Goal: Information Seeking & Learning: Learn about a topic

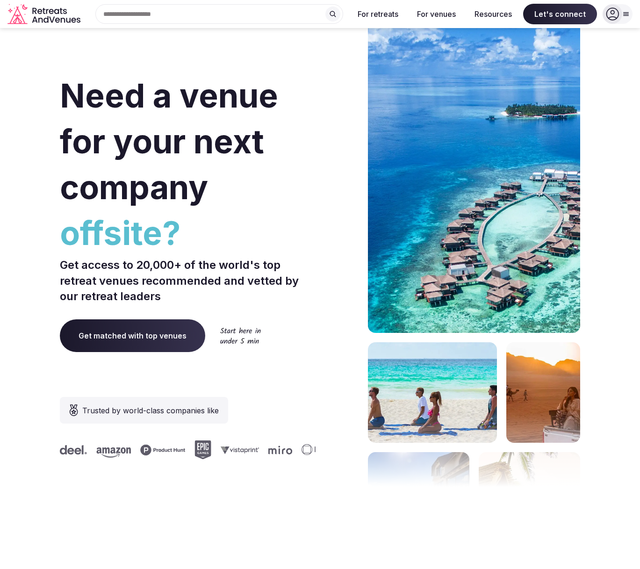
click at [614, 15] on icon at bounding box center [612, 13] width 13 height 13
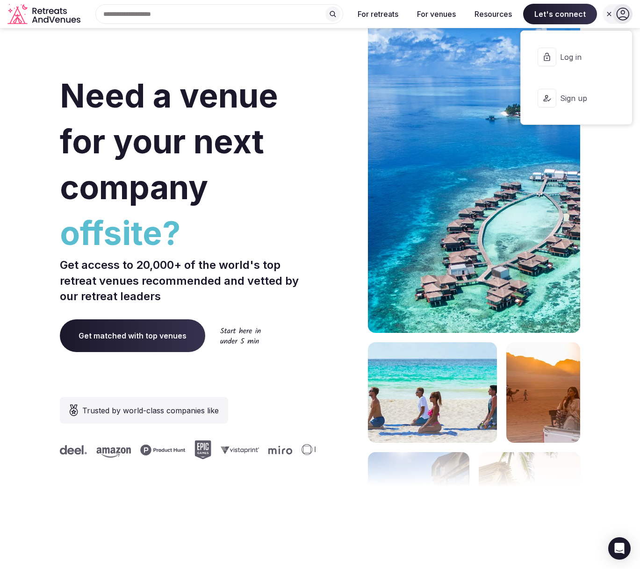
click at [586, 53] on span "Log in" at bounding box center [582, 57] width 45 height 10
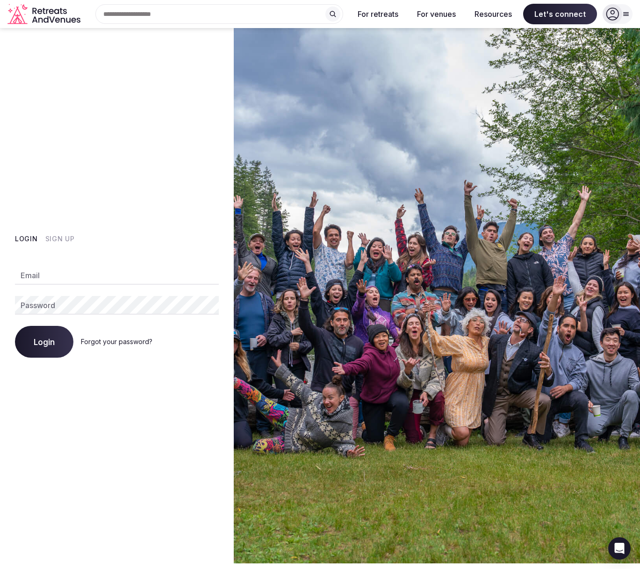
type input "**********"
click at [52, 346] on span "Login" at bounding box center [44, 341] width 21 height 9
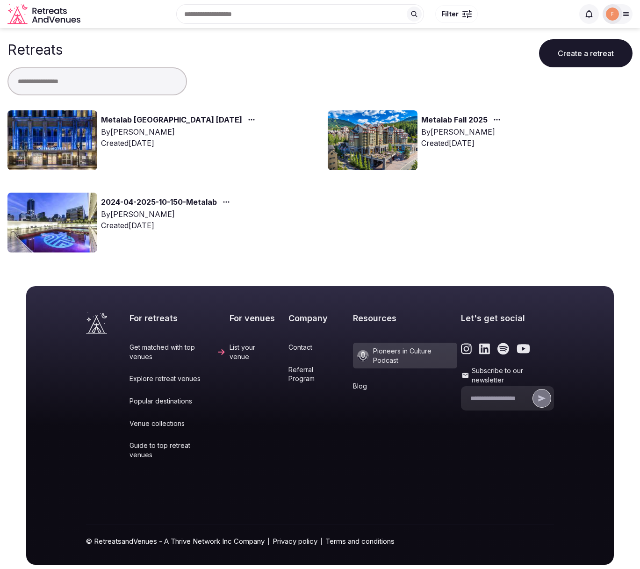
click at [183, 122] on link "Metalab [GEOGRAPHIC_DATA] [DATE]" at bounding box center [171, 120] width 141 height 12
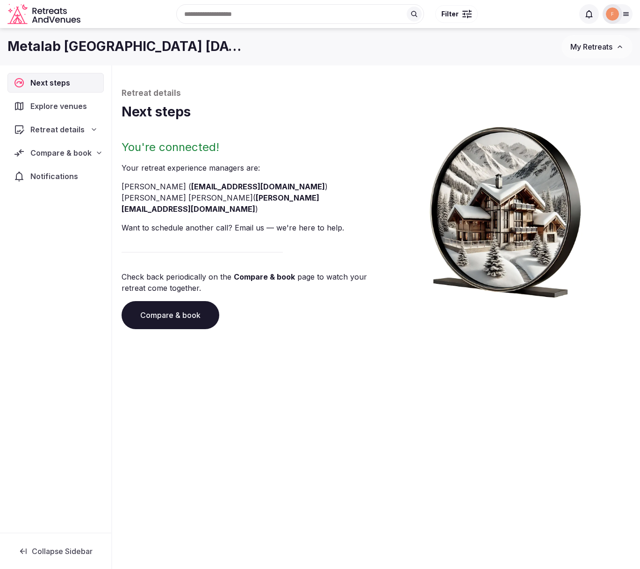
click at [55, 108] on span "Explore venues" at bounding box center [60, 106] width 60 height 11
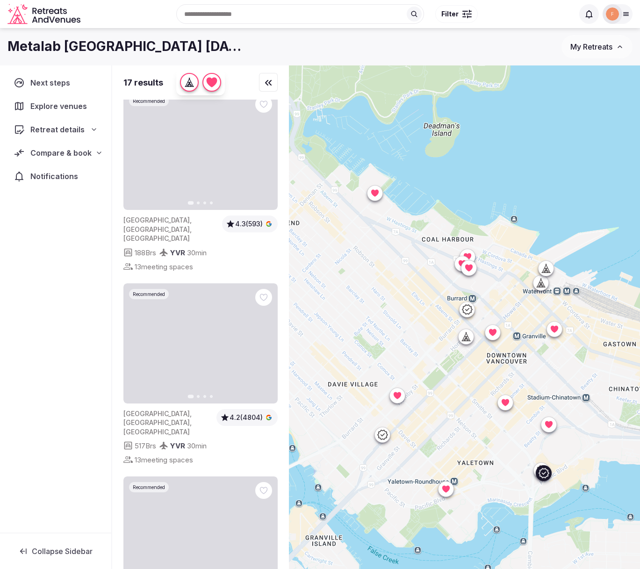
scroll to position [2591, 0]
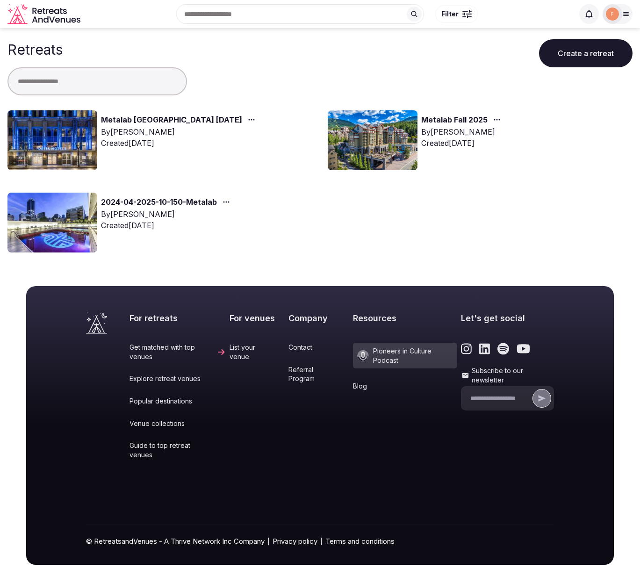
click at [458, 118] on link "Metalab Fall 2025" at bounding box center [454, 120] width 66 height 12
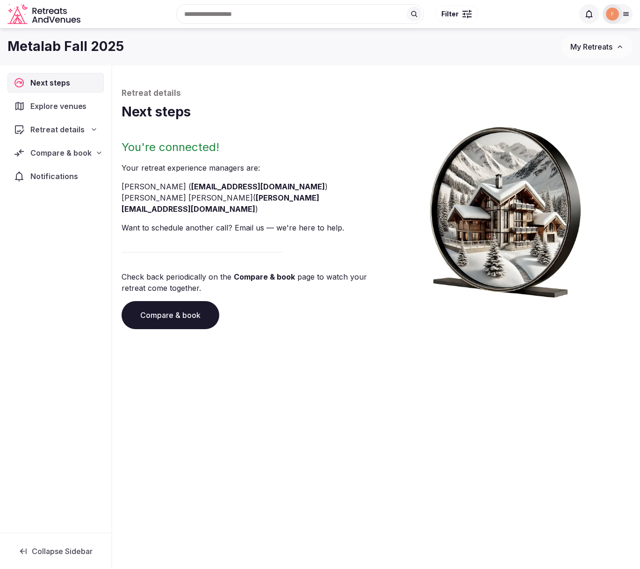
click at [77, 109] on span "Explore venues" at bounding box center [60, 106] width 60 height 11
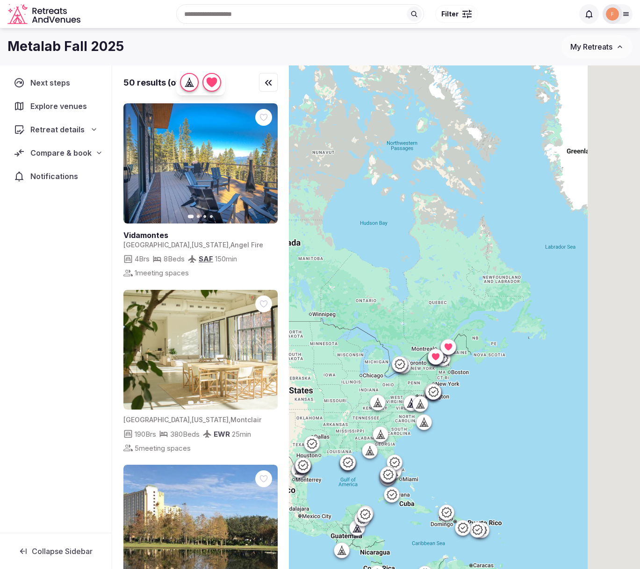
drag, startPoint x: 586, startPoint y: 259, endPoint x: 274, endPoint y: 258, distance: 312.3
click at [267, 260] on div "50 results (of 3358) Previous slide Next slide [GEOGRAPHIC_DATA] [GEOGRAPHIC_DA…" at bounding box center [376, 332] width 528 height 535
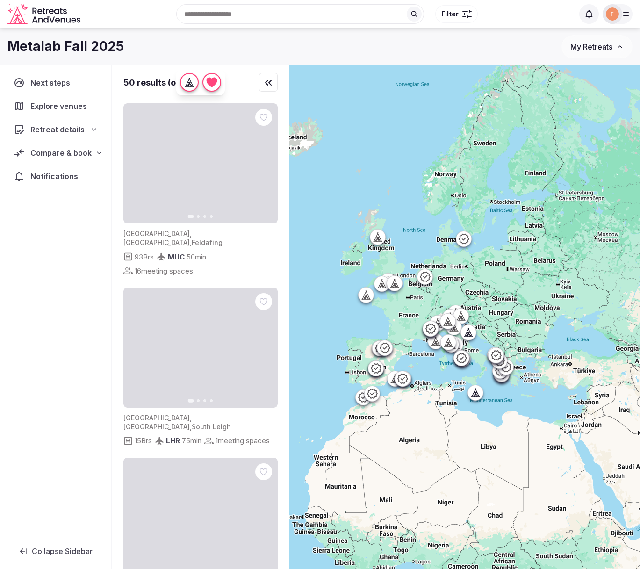
drag, startPoint x: 545, startPoint y: 275, endPoint x: 423, endPoint y: 241, distance: 127.2
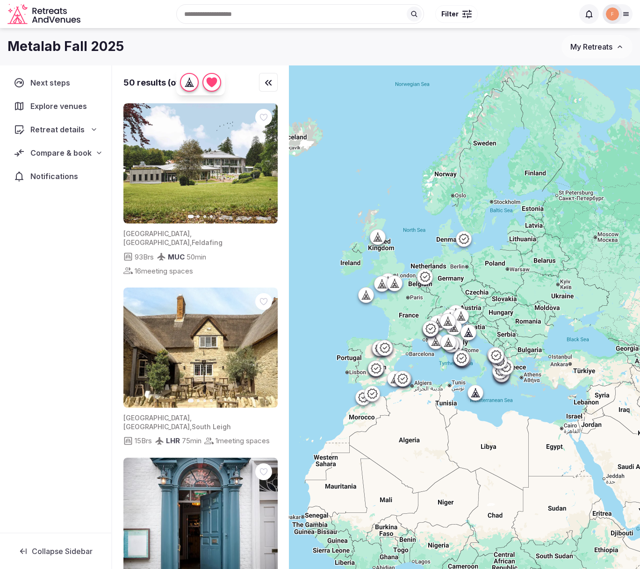
click at [423, 241] on div at bounding box center [464, 332] width 351 height 535
click at [379, 239] on icon at bounding box center [379, 239] width 2 height 3
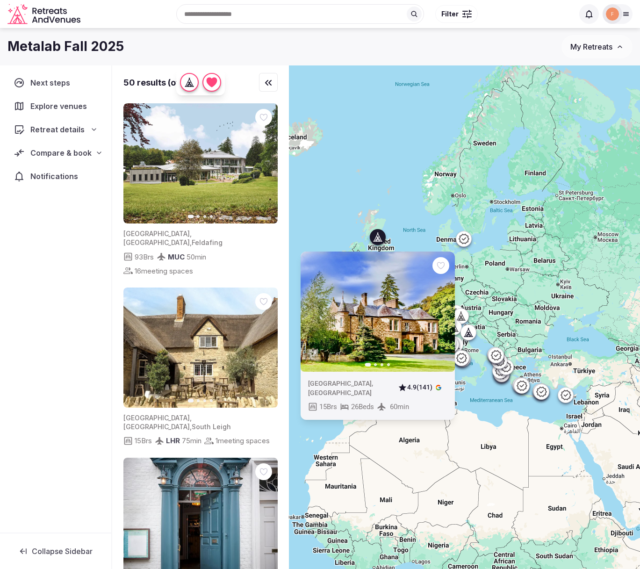
click at [409, 224] on div "Previous slide Next slide [GEOGRAPHIC_DATA] , [GEOGRAPHIC_DATA] 4.9 (141) 15 Br…" at bounding box center [464, 332] width 351 height 535
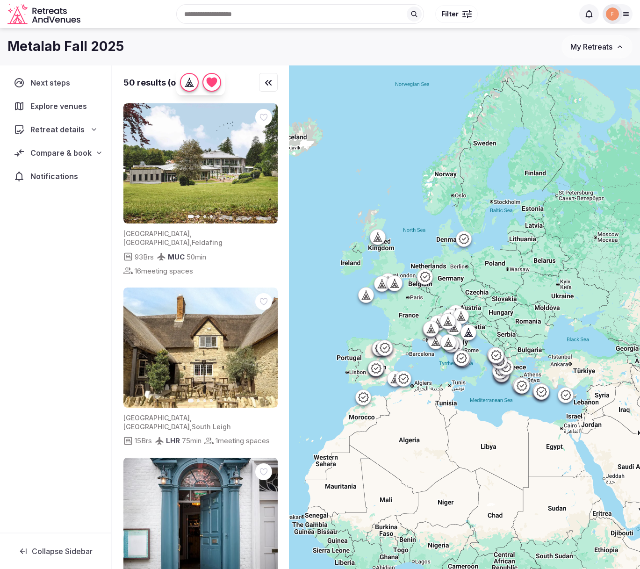
click at [465, 239] on icon at bounding box center [463, 238] width 11 height 11
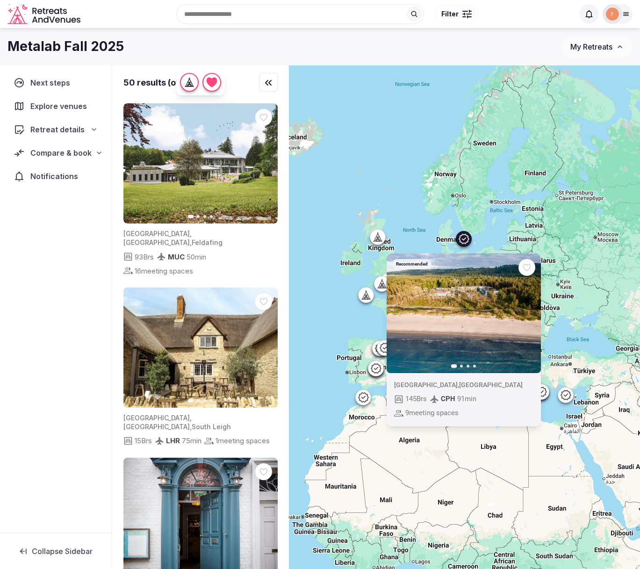
click at [526, 315] on icon "button" at bounding box center [527, 312] width 7 height 7
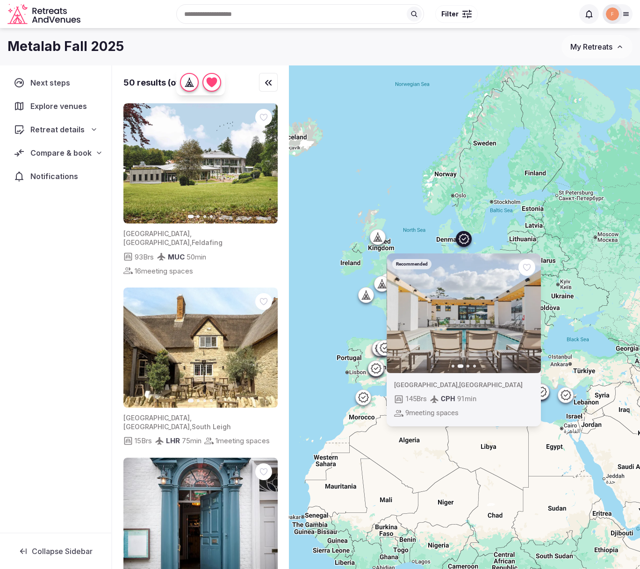
click at [526, 315] on icon "button" at bounding box center [527, 312] width 7 height 7
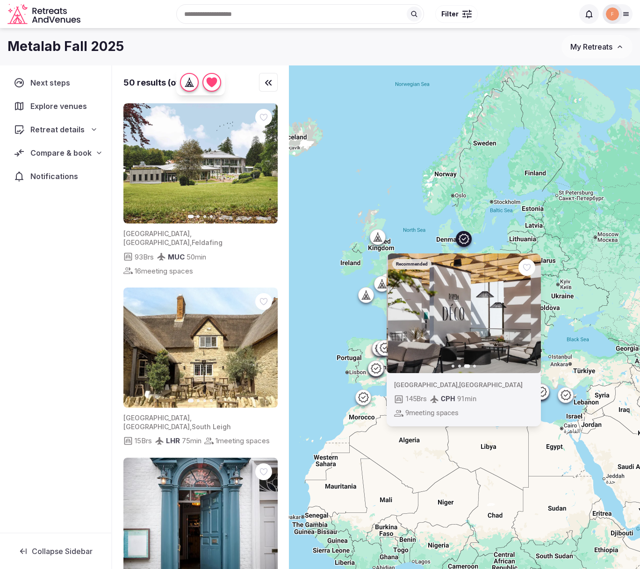
click at [526, 315] on icon "button" at bounding box center [527, 312] width 7 height 7
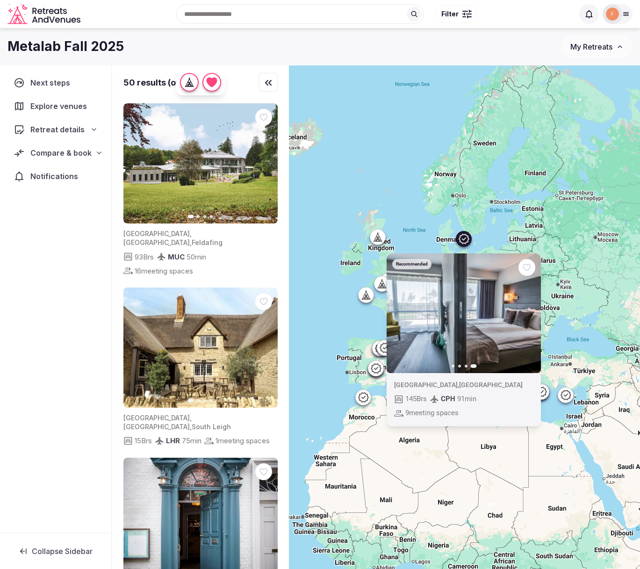
click at [401, 190] on div "Recommended Previous slide Next slide [GEOGRAPHIC_DATA] , [GEOGRAPHIC_DATA] 145…" at bounding box center [464, 332] width 351 height 535
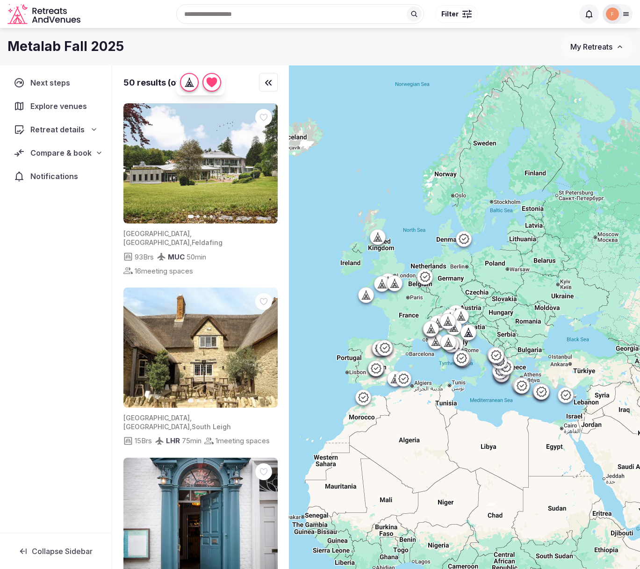
click at [367, 400] on icon at bounding box center [363, 397] width 10 height 10
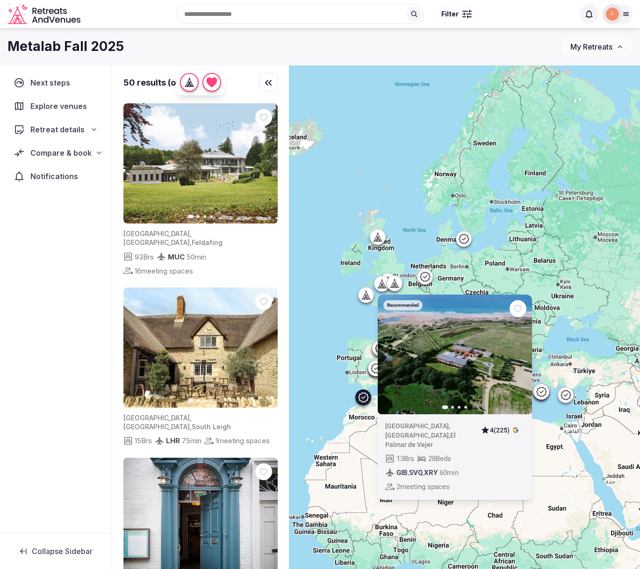
click at [320, 388] on div "Recommended Previous slide Next slide [GEOGRAPHIC_DATA] , [GEOGRAPHIC_DATA] , […" at bounding box center [464, 332] width 351 height 535
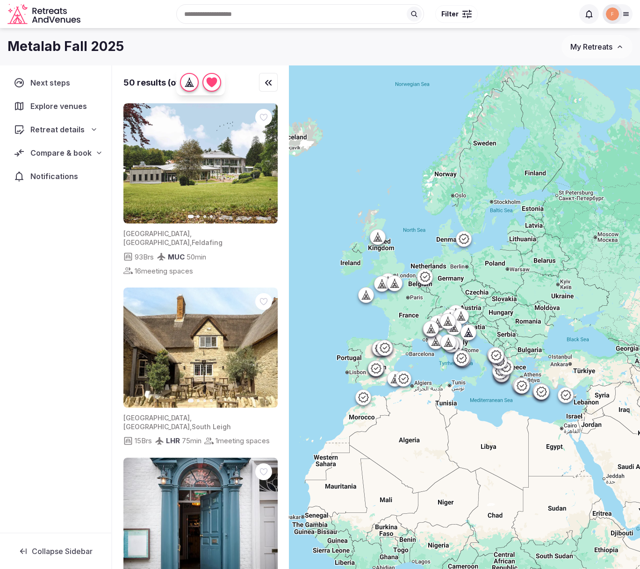
click at [336, 374] on div at bounding box center [464, 332] width 351 height 535
click at [360, 326] on div at bounding box center [464, 332] width 351 height 535
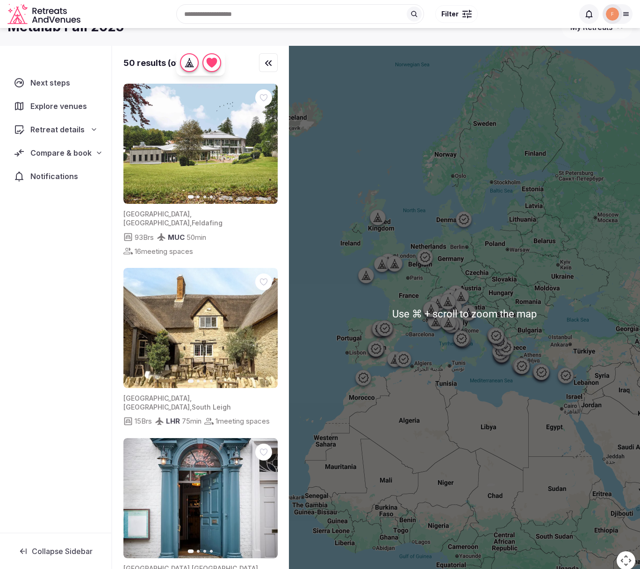
scroll to position [18, 0]
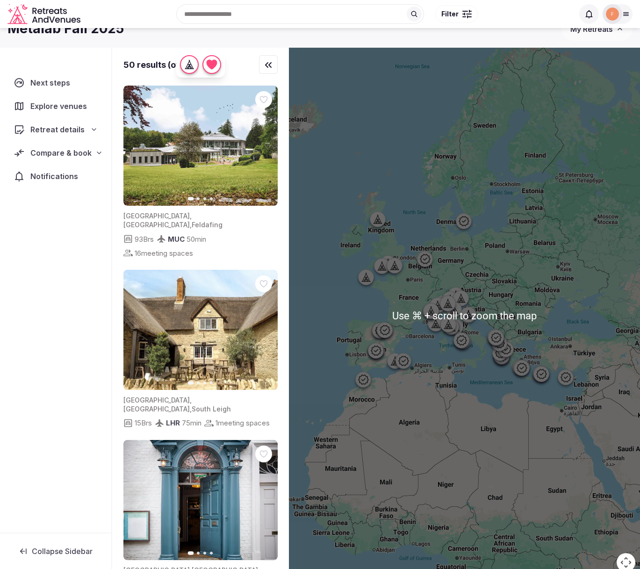
click at [348, 284] on div at bounding box center [464, 315] width 351 height 535
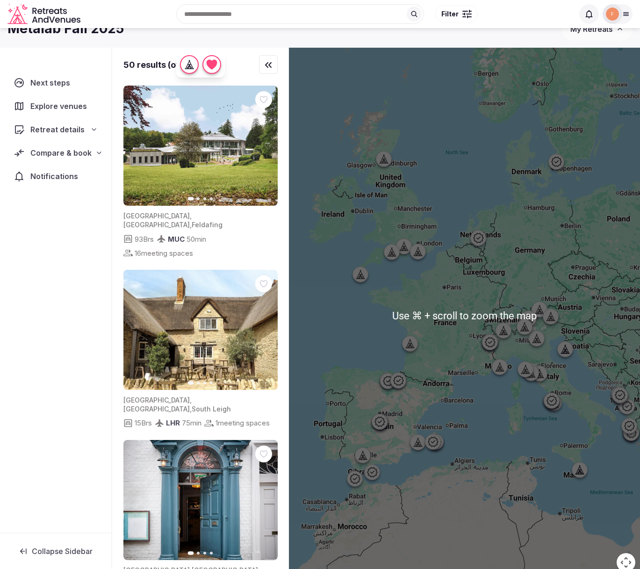
click at [347, 301] on div at bounding box center [464, 315] width 351 height 535
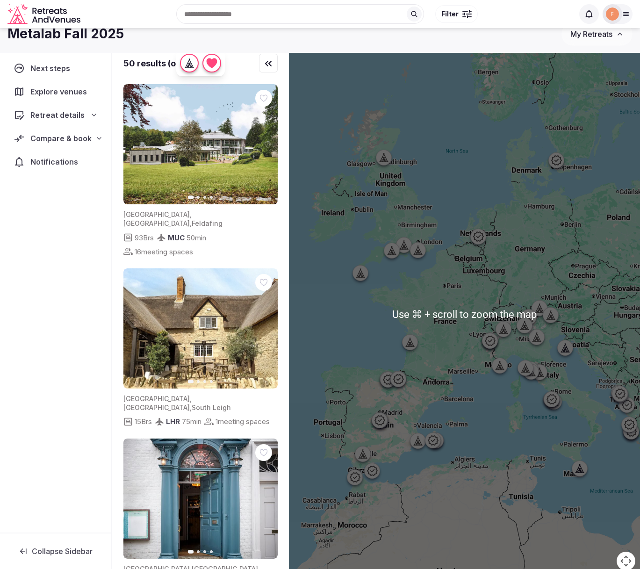
scroll to position [9, 0]
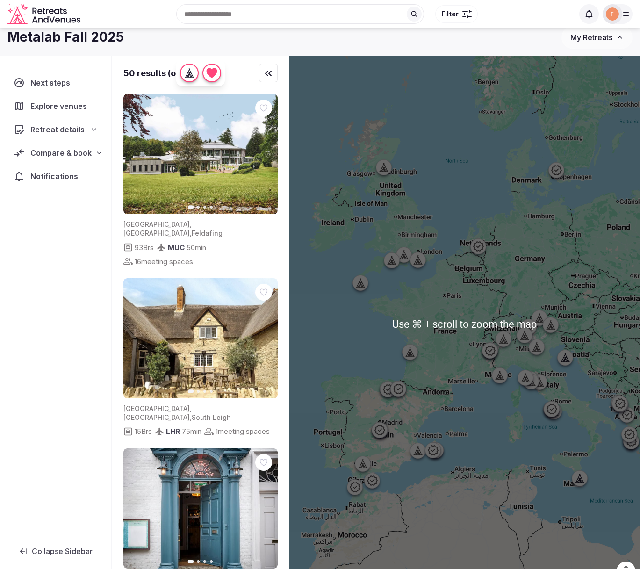
click at [398, 388] on icon at bounding box center [397, 388] width 11 height 11
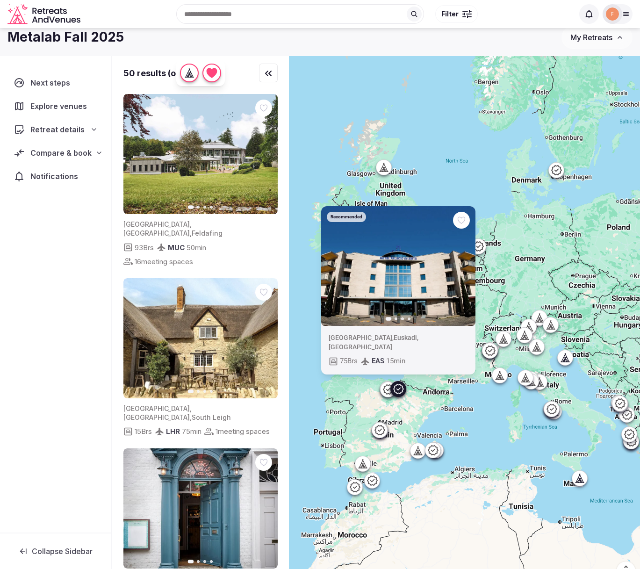
click at [386, 391] on icon at bounding box center [387, 388] width 11 height 11
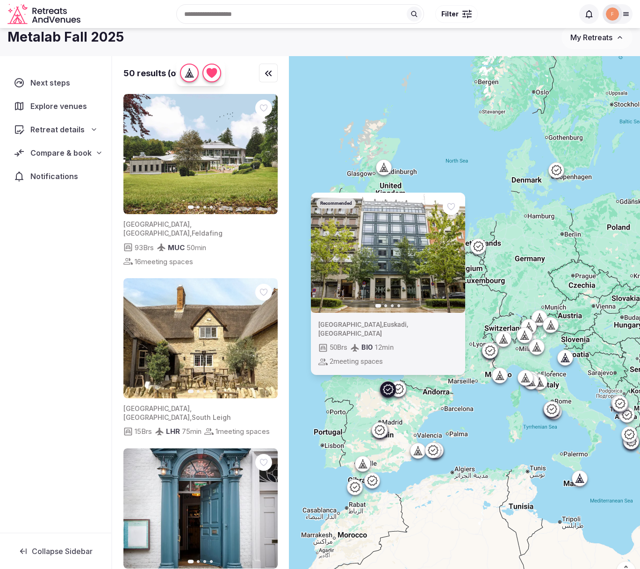
click at [418, 455] on icon at bounding box center [417, 450] width 9 height 9
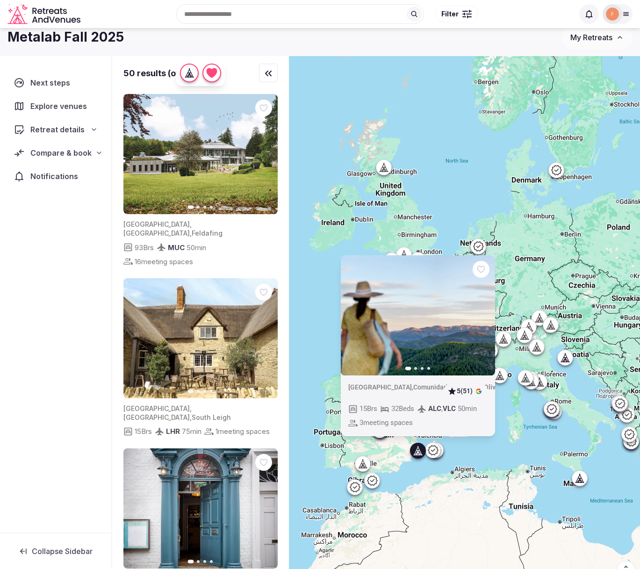
click at [364, 466] on icon at bounding box center [364, 466] width 2 height 3
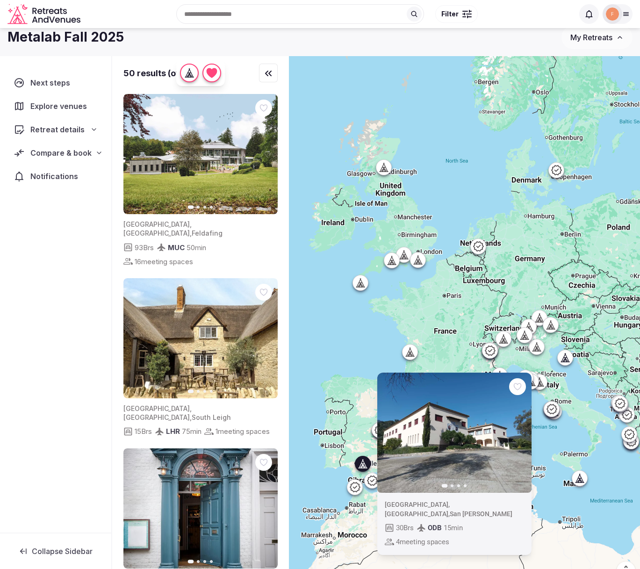
click at [337, 328] on div "Previous slide Next slide [GEOGRAPHIC_DATA] , [GEOGRAPHIC_DATA] , [GEOGRAPHIC_D…" at bounding box center [464, 323] width 351 height 535
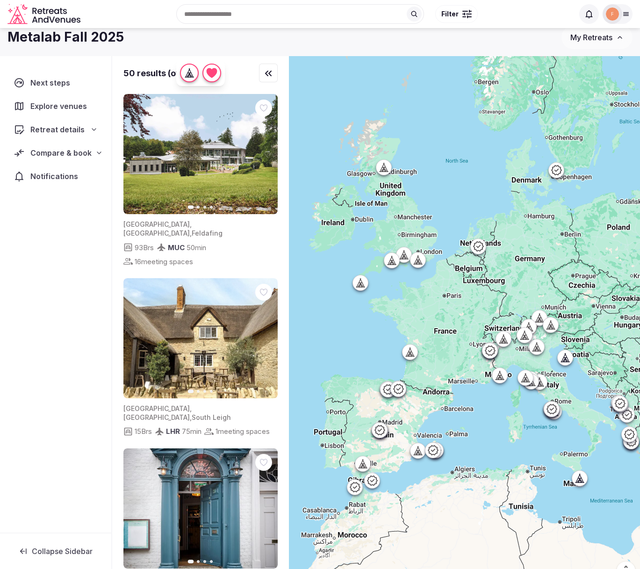
click at [360, 282] on icon at bounding box center [360, 282] width 3 height 1
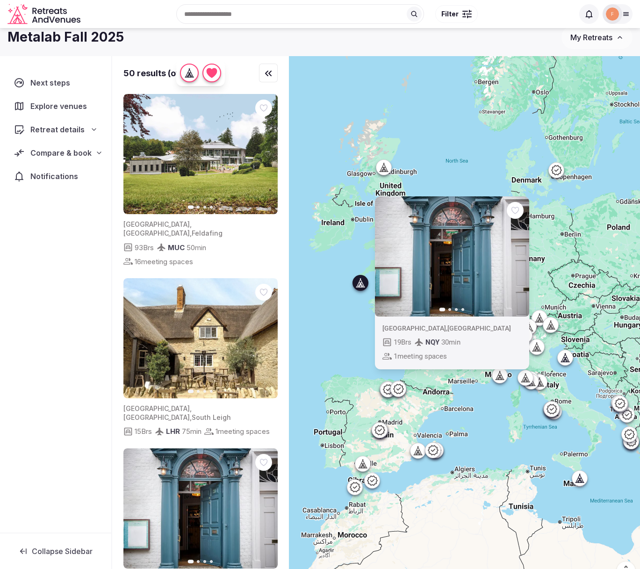
click at [339, 310] on div "Previous slide Next slide [GEOGRAPHIC_DATA] , [GEOGRAPHIC_DATA] 19 Brs NQY 30 m…" at bounding box center [464, 323] width 351 height 535
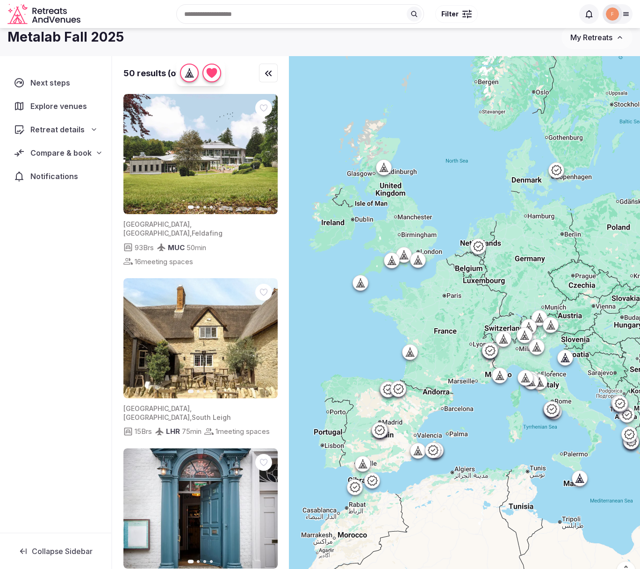
click at [395, 262] on icon at bounding box center [391, 259] width 9 height 9
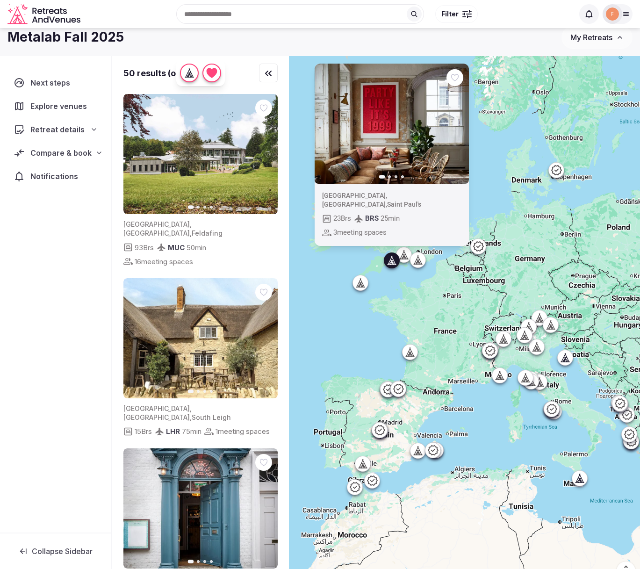
click at [400, 272] on div "Previous slide Next slide [GEOGRAPHIC_DATA] , [GEOGRAPHIC_DATA] , [GEOGRAPHIC_D…" at bounding box center [464, 323] width 351 height 535
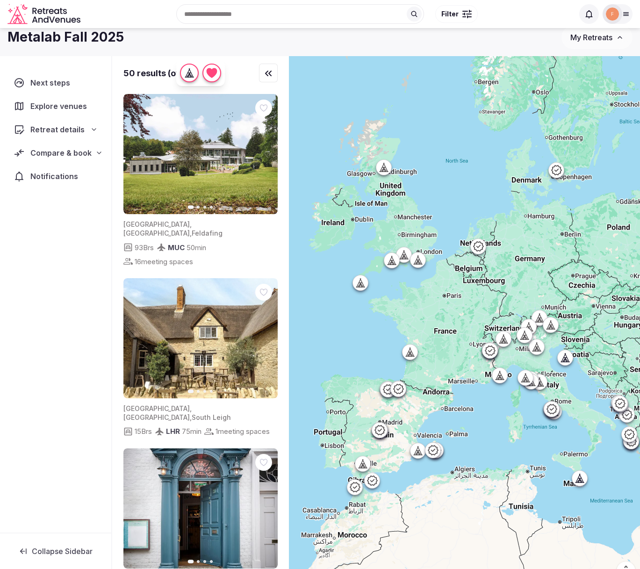
click at [421, 262] on icon at bounding box center [417, 259] width 9 height 9
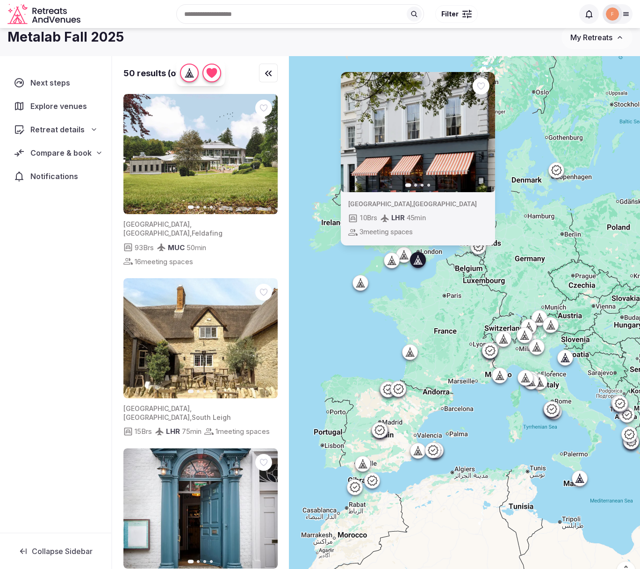
click at [415, 274] on div "Previous slide Next slide [GEOGRAPHIC_DATA] , [GEOGRAPHIC_DATA] 10 Brs LHR 45 m…" at bounding box center [464, 323] width 351 height 535
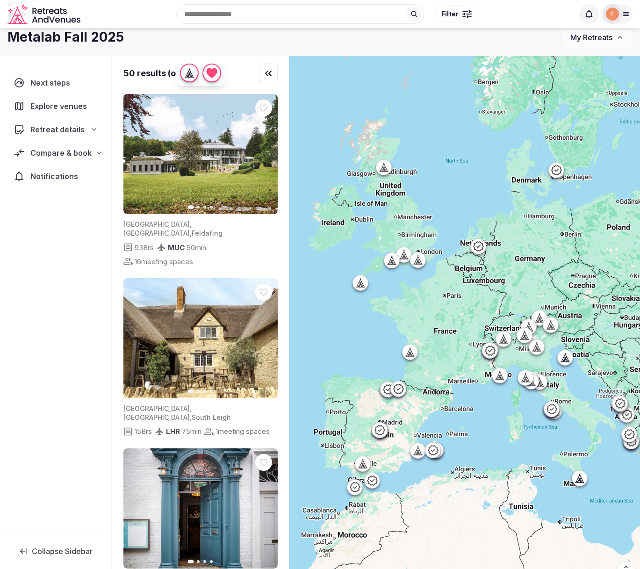
click at [404, 254] on icon at bounding box center [403, 254] width 9 height 9
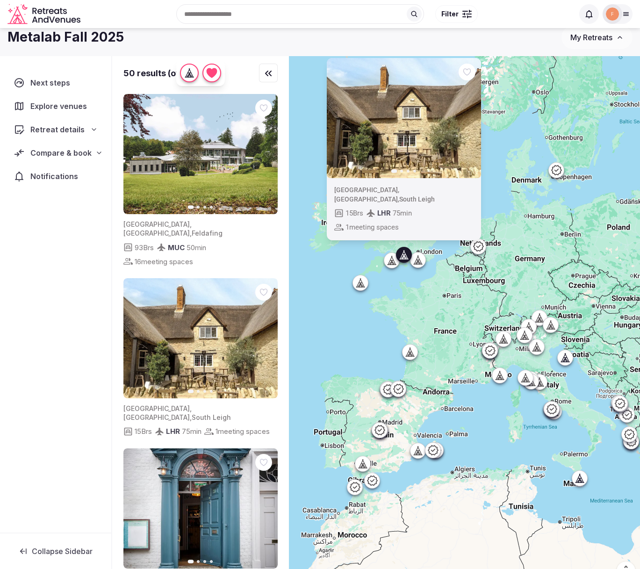
click at [407, 273] on div "Previous slide Next slide [GEOGRAPHIC_DATA] , [GEOGRAPHIC_DATA] , [GEOGRAPHIC_D…" at bounding box center [464, 323] width 351 height 535
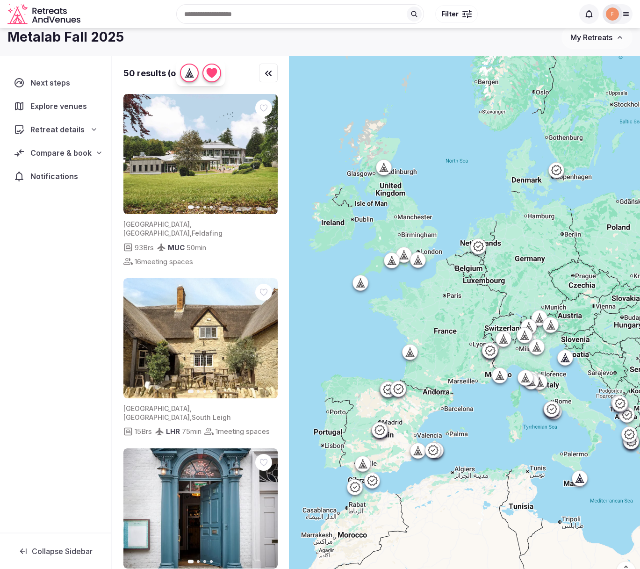
click at [500, 378] on icon at bounding box center [501, 377] width 2 height 3
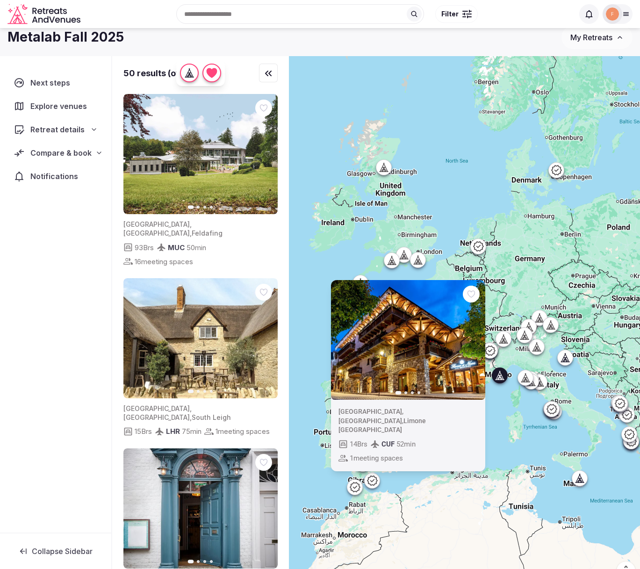
click at [503, 398] on div "Previous slide Next slide [GEOGRAPHIC_DATA] , [GEOGRAPHIC_DATA] , Limone [GEOGR…" at bounding box center [464, 323] width 351 height 535
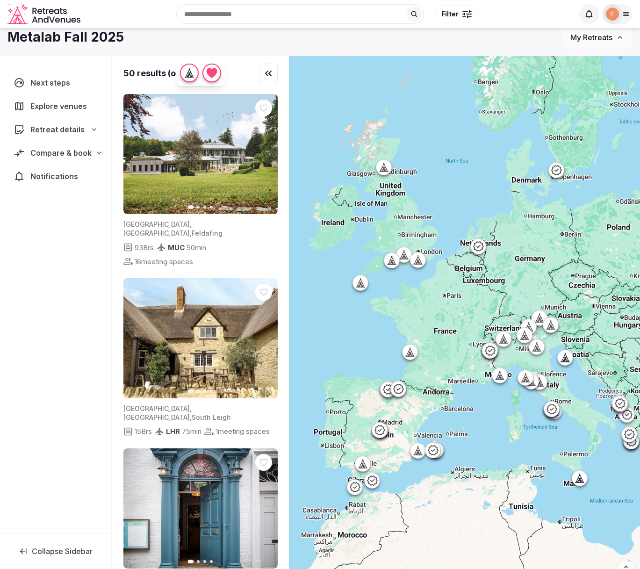
click at [525, 377] on icon at bounding box center [525, 377] width 3 height 1
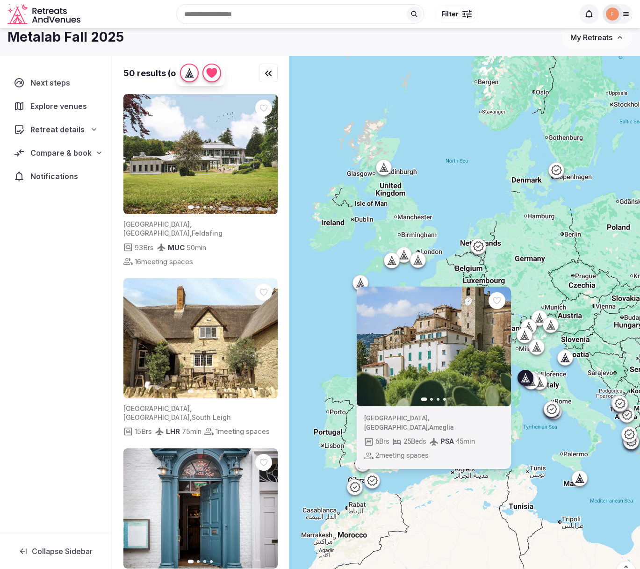
click at [532, 384] on div at bounding box center [525, 377] width 15 height 15
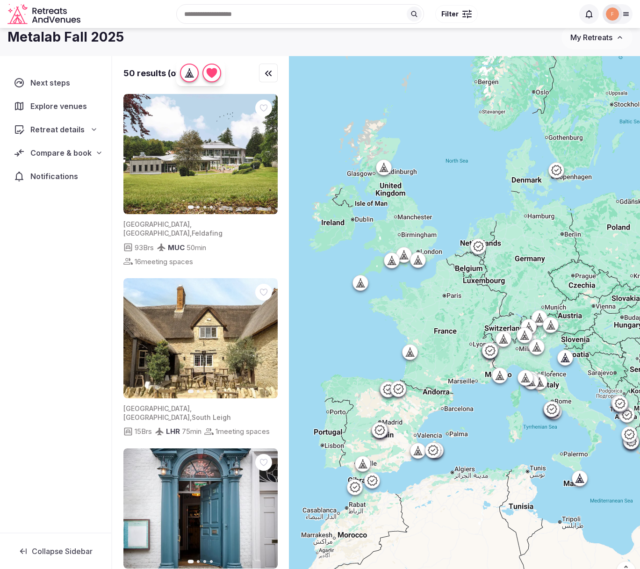
click at [533, 384] on icon at bounding box center [530, 381] width 9 height 9
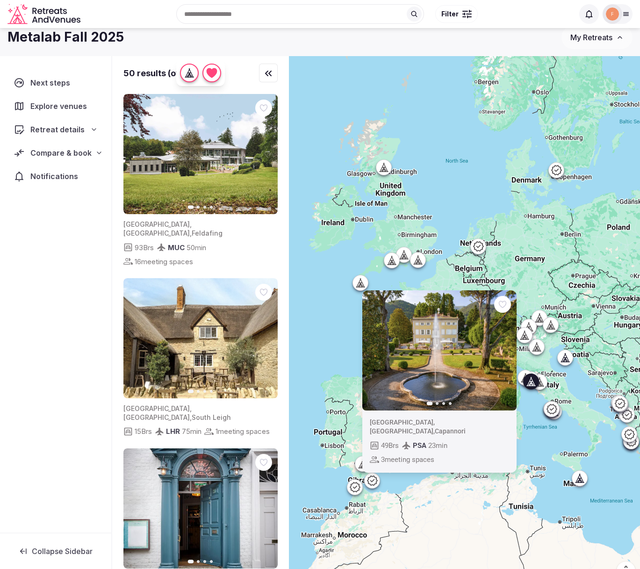
click at [541, 384] on icon at bounding box center [538, 381] width 9 height 9
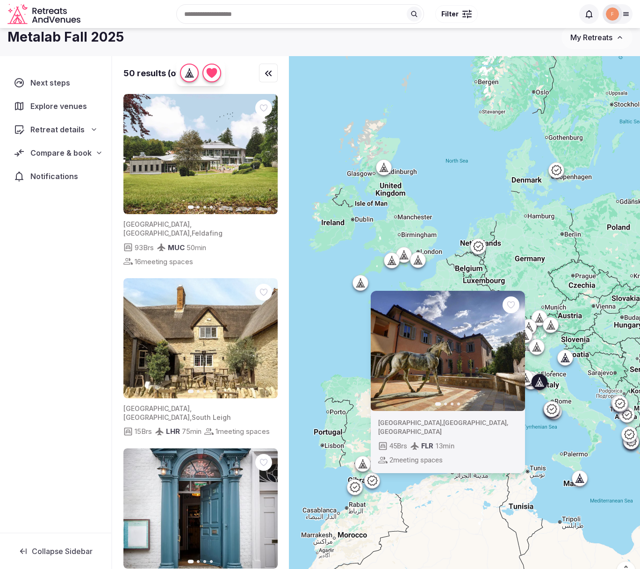
click at [572, 355] on div at bounding box center [564, 357] width 15 height 15
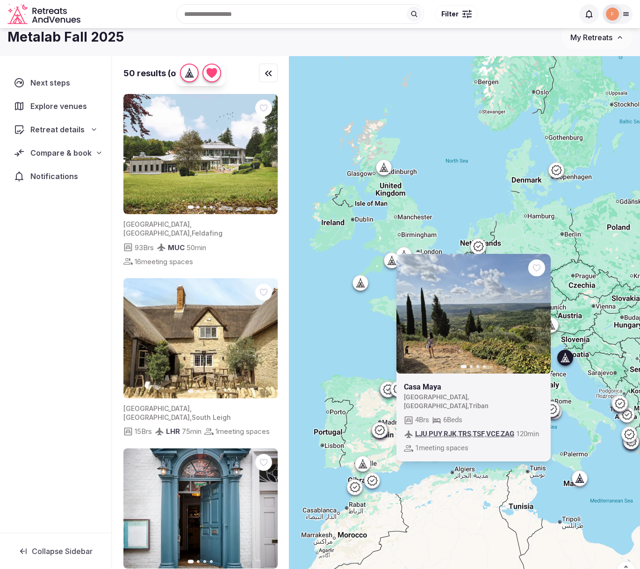
click at [561, 345] on div "Previous slide Next slide [GEOGRAPHIC_DATA] [GEOGRAPHIC_DATA] , [GEOGRAPHIC_DAT…" at bounding box center [464, 323] width 351 height 535
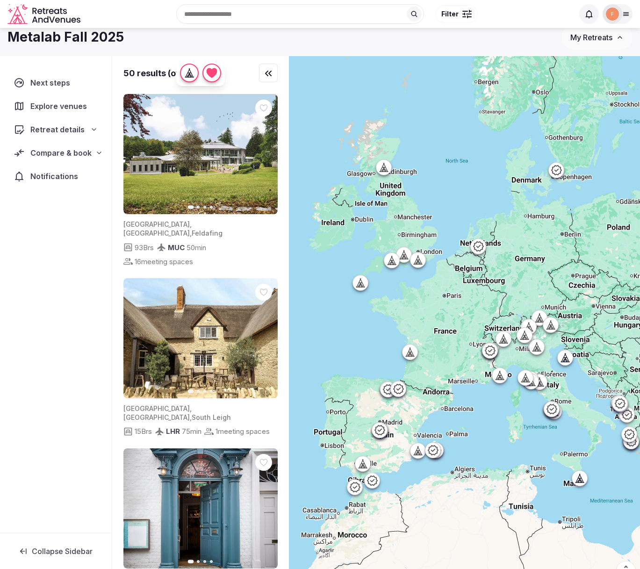
click at [536, 348] on icon at bounding box center [536, 347] width 0 height 1
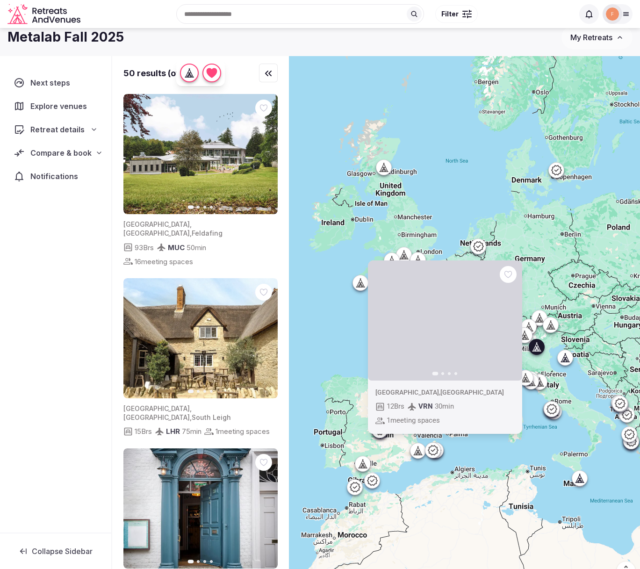
click at [555, 346] on div "Previous slide Next slide [GEOGRAPHIC_DATA] , [GEOGRAPHIC_DATA] 12 Brs VRN 30 m…" at bounding box center [464, 323] width 351 height 535
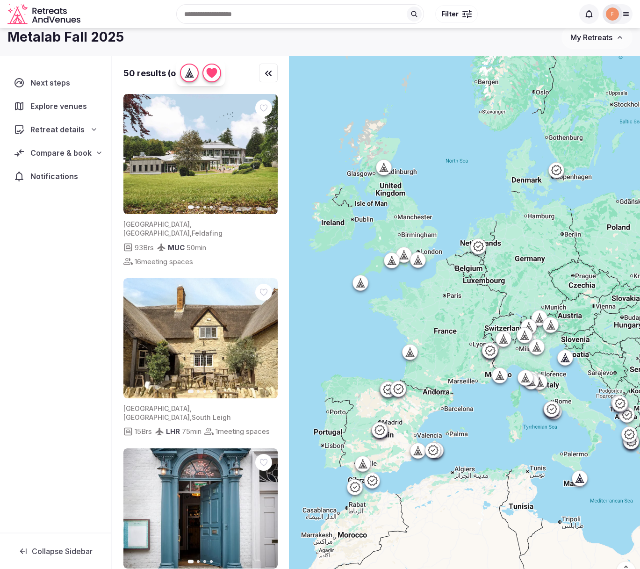
click at [553, 327] on icon at bounding box center [552, 327] width 2 height 3
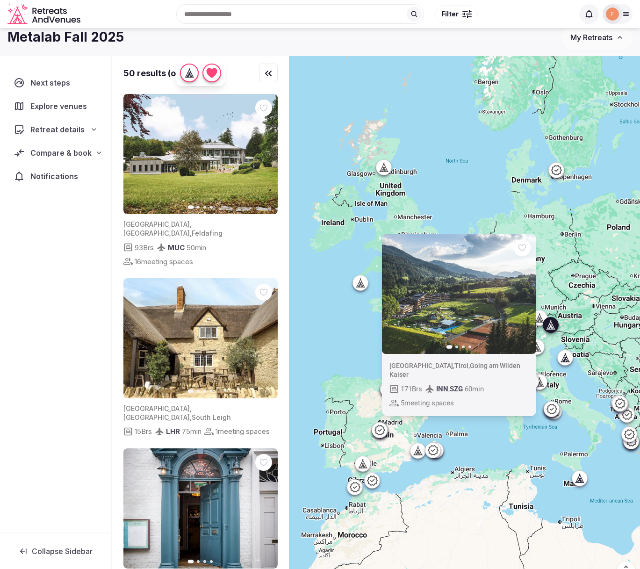
click at [523, 297] on icon "button" at bounding box center [522, 293] width 7 height 7
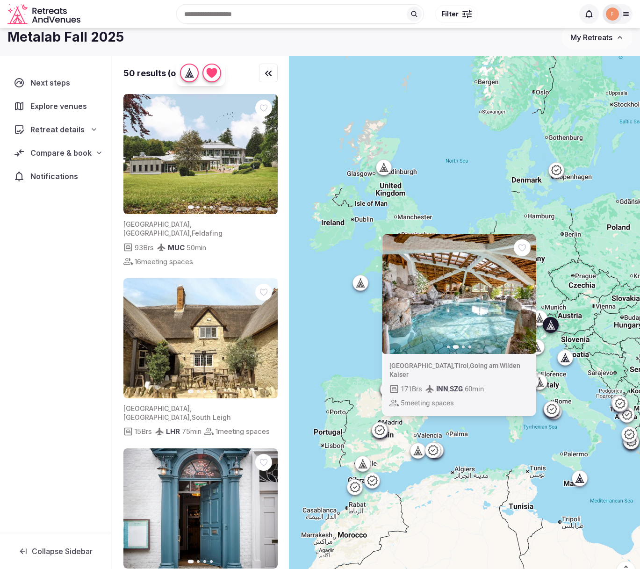
click at [523, 297] on icon "button" at bounding box center [522, 293] width 7 height 7
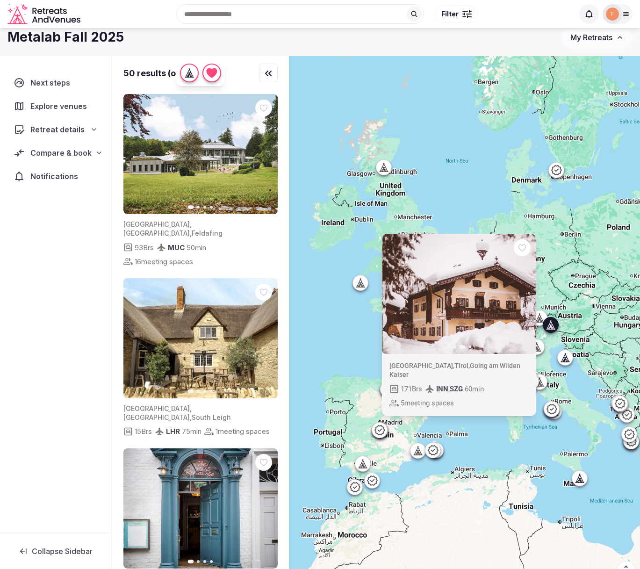
click at [523, 297] on icon "button" at bounding box center [522, 293] width 7 height 7
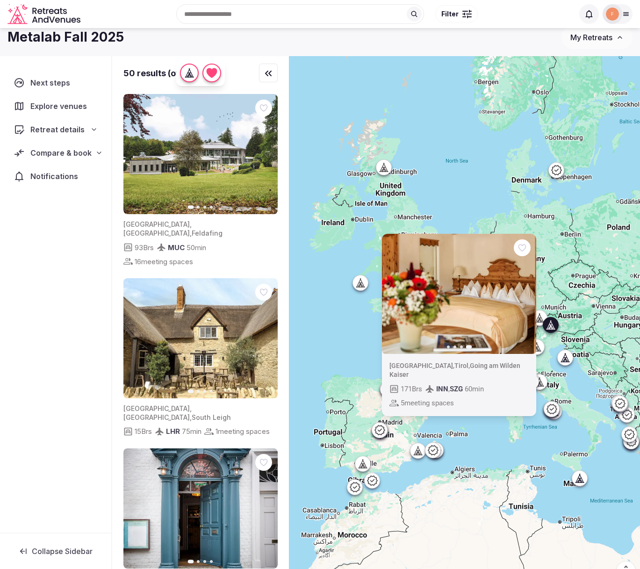
click at [559, 348] on div "Previous slide Next slide [GEOGRAPHIC_DATA] , [GEOGRAPHIC_DATA] , Going am [PER…" at bounding box center [464, 323] width 351 height 535
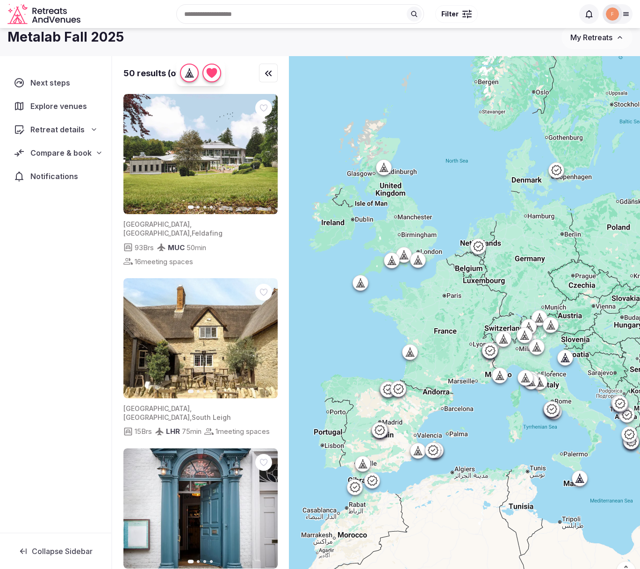
click at [538, 317] on icon at bounding box center [538, 318] width 4 height 8
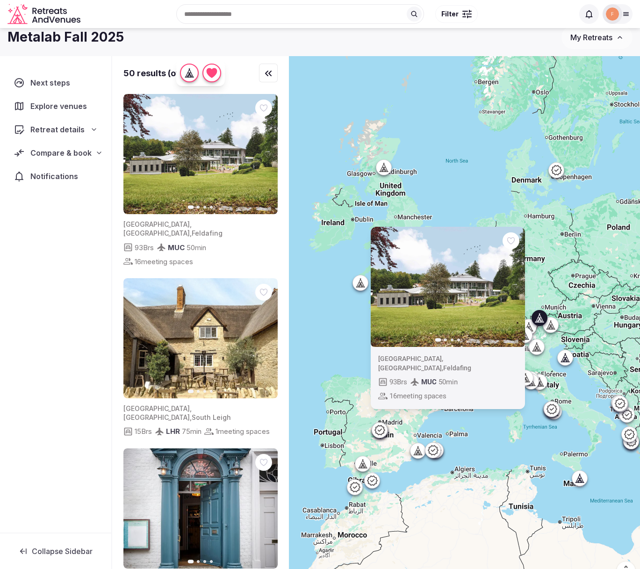
click at [564, 305] on div "Previous slide Next slide [GEOGRAPHIC_DATA] , [GEOGRAPHIC_DATA] , Feldafing 93 …" at bounding box center [464, 323] width 351 height 535
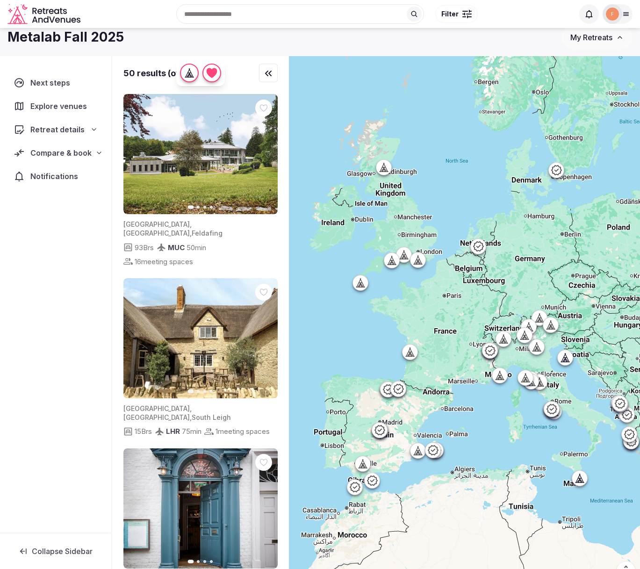
click at [532, 323] on icon at bounding box center [528, 326] width 9 height 9
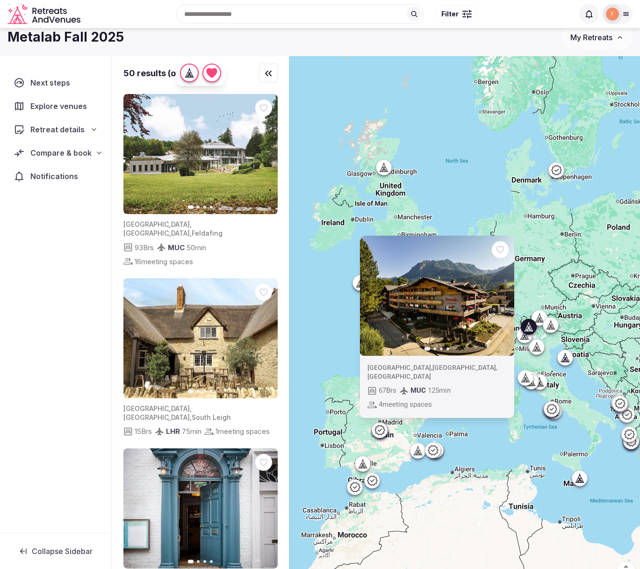
click at [525, 336] on icon at bounding box center [523, 337] width 2 height 3
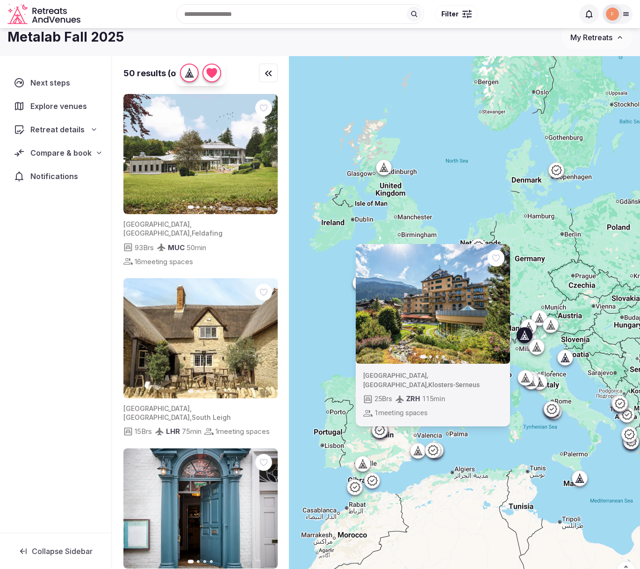
click at [525, 363] on div "Previous slide Next slide [GEOGRAPHIC_DATA] , [GEOGRAPHIC_DATA] , [GEOGRAPHIC_D…" at bounding box center [464, 323] width 351 height 535
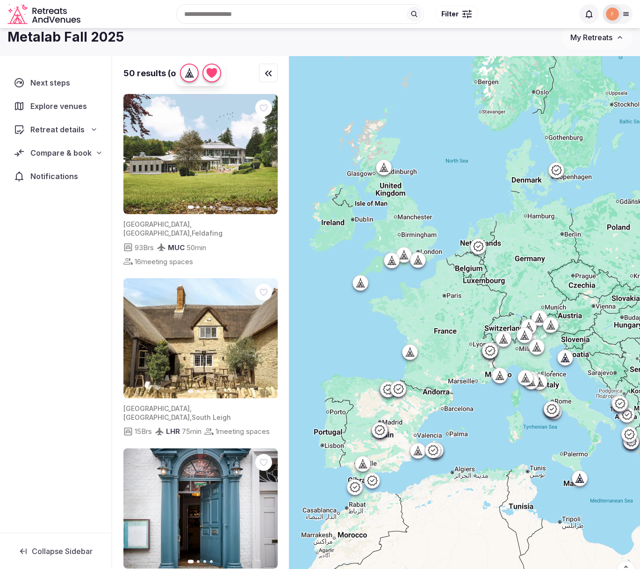
click at [503, 344] on div at bounding box center [503, 338] width 15 height 15
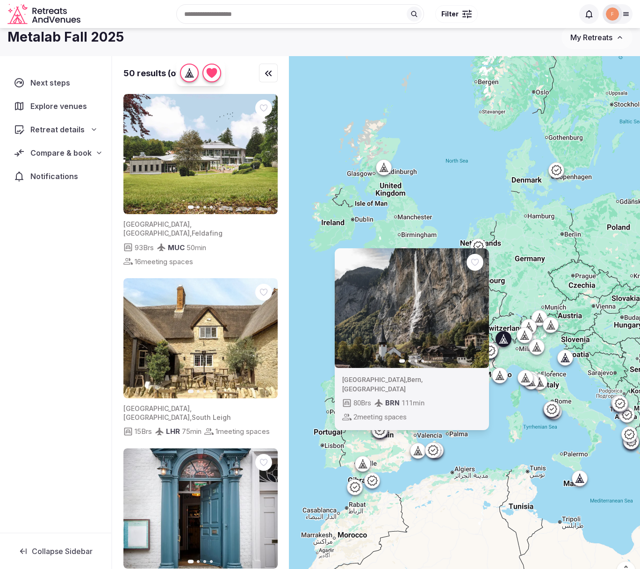
click at [518, 356] on div "Previous slide Next slide [GEOGRAPHIC_DATA] , [GEOGRAPHIC_DATA] , [GEOGRAPHIC_D…" at bounding box center [464, 323] width 351 height 535
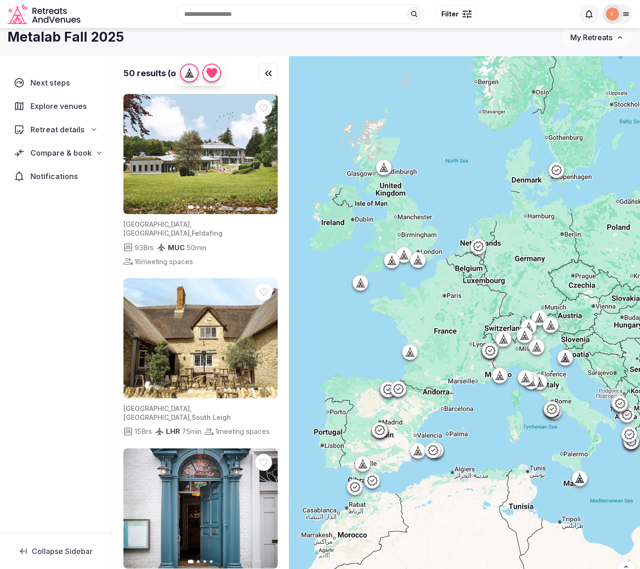
click at [577, 477] on icon at bounding box center [579, 478] width 9 height 9
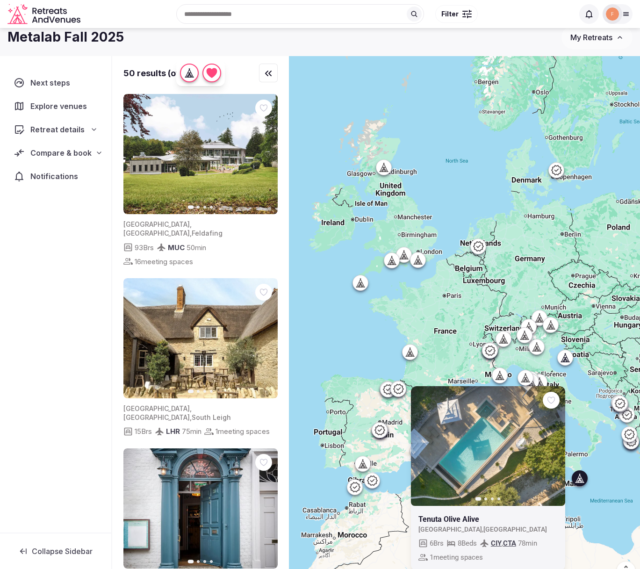
click at [612, 460] on div "Previous slide Next slide Tenuta Olive Alive [GEOGRAPHIC_DATA] , [GEOGRAPHIC_DA…" at bounding box center [464, 323] width 351 height 535
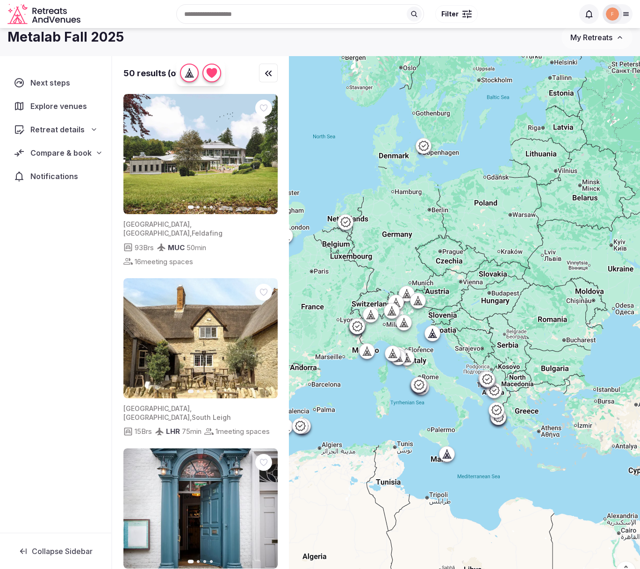
drag, startPoint x: 615, startPoint y: 459, endPoint x: 480, endPoint y: 434, distance: 136.8
click at [480, 434] on div at bounding box center [464, 323] width 351 height 535
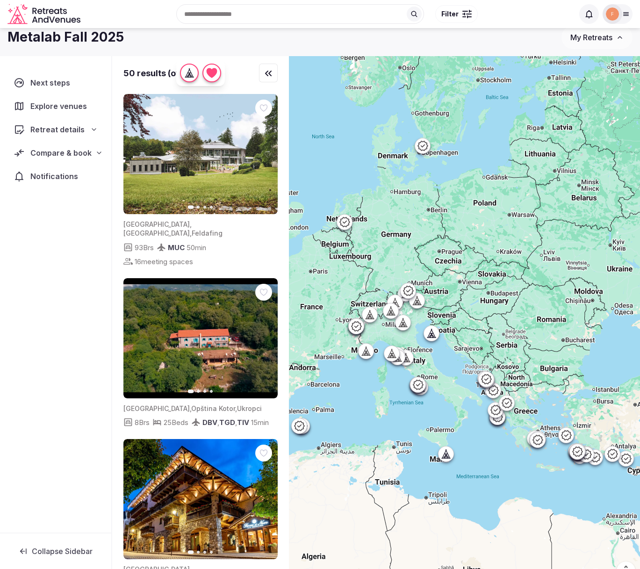
click at [420, 382] on icon at bounding box center [417, 384] width 11 height 11
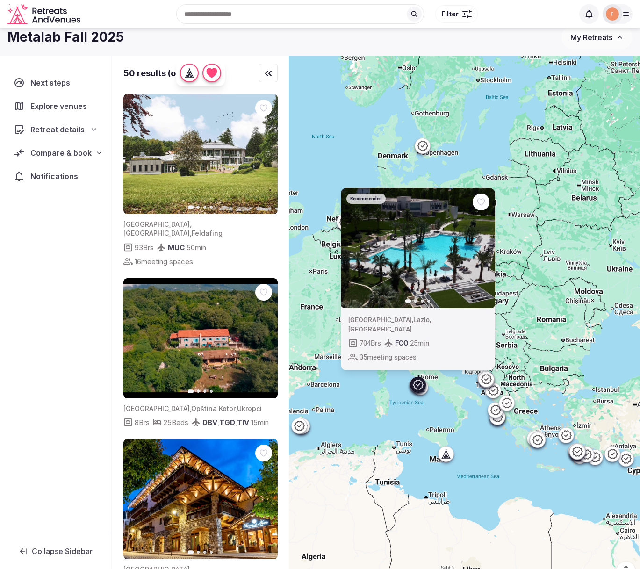
click at [479, 252] on icon "button" at bounding box center [481, 247] width 7 height 7
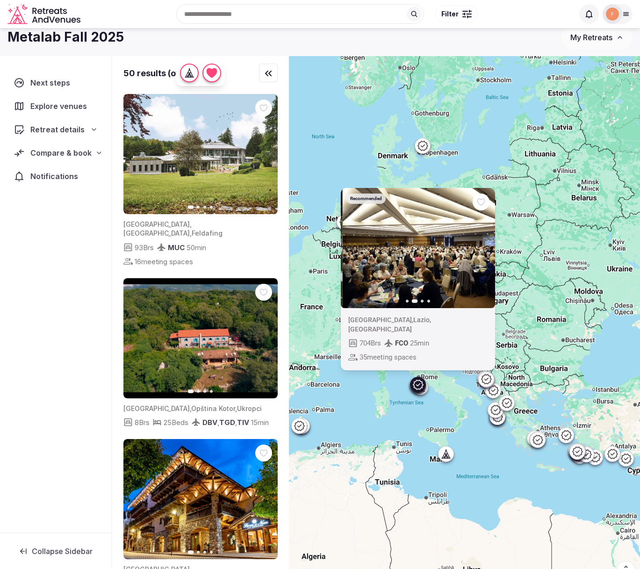
click at [481, 252] on icon "button" at bounding box center [481, 247] width 7 height 7
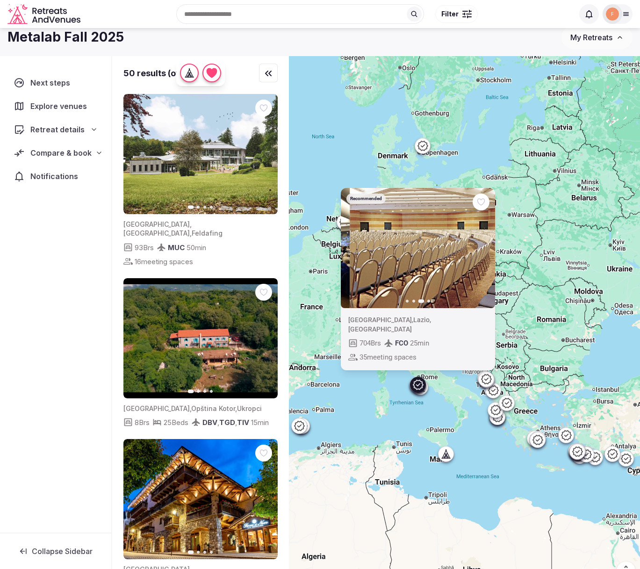
click at [481, 252] on icon "button" at bounding box center [481, 247] width 7 height 7
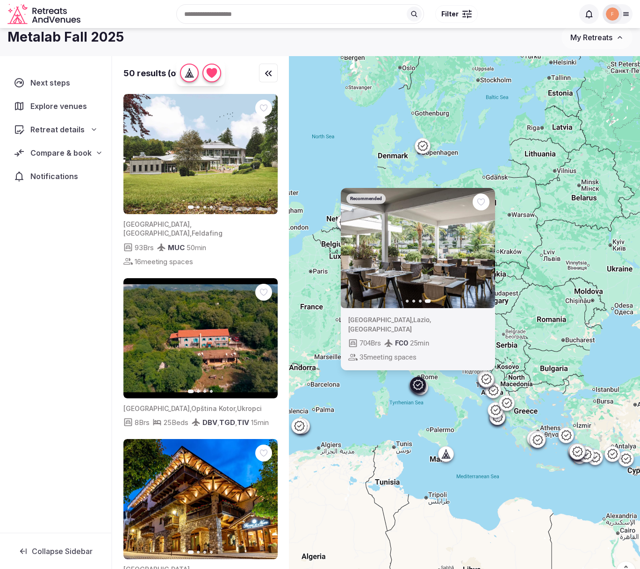
click at [440, 404] on div "Recommended Previous slide Next slide [GEOGRAPHIC_DATA] , [GEOGRAPHIC_DATA] , […" at bounding box center [464, 323] width 351 height 535
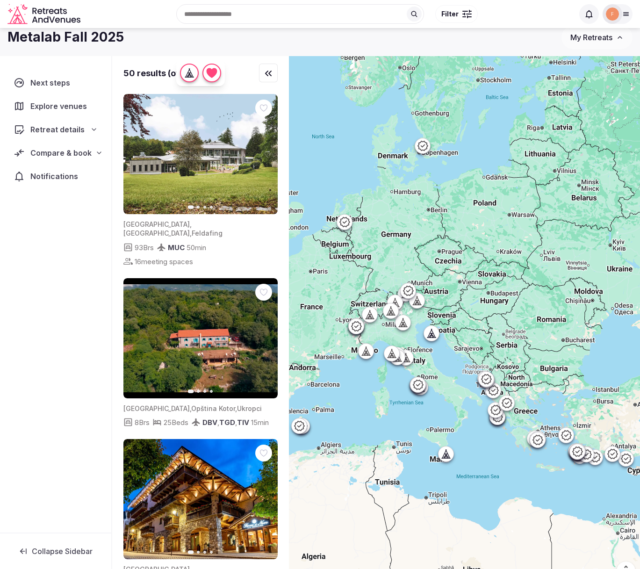
click at [425, 393] on div at bounding box center [419, 386] width 15 height 15
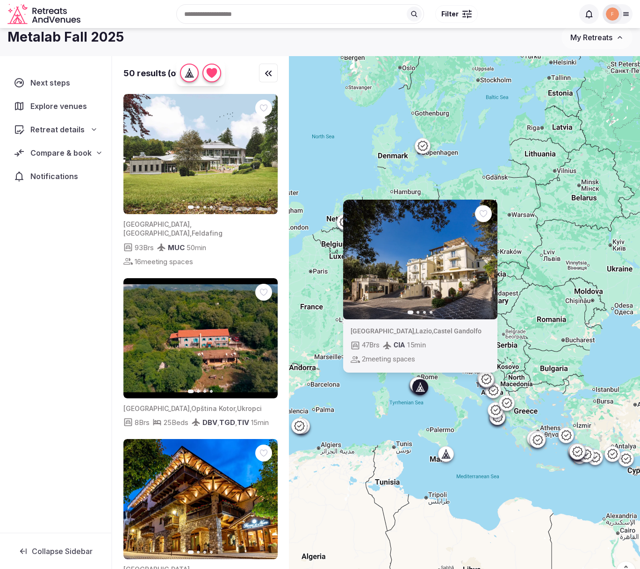
click at [543, 275] on div "Previous slide Next slide [GEOGRAPHIC_DATA] , [GEOGRAPHIC_DATA] , [GEOGRAPHIC_D…" at bounding box center [464, 323] width 351 height 535
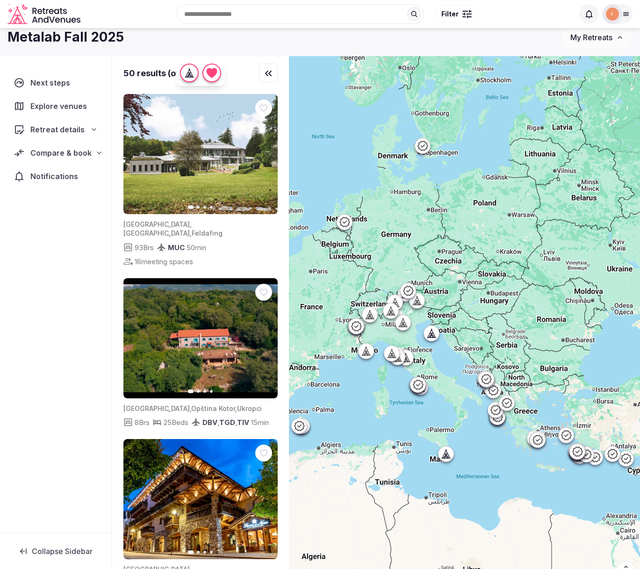
click at [355, 330] on icon at bounding box center [355, 326] width 11 height 11
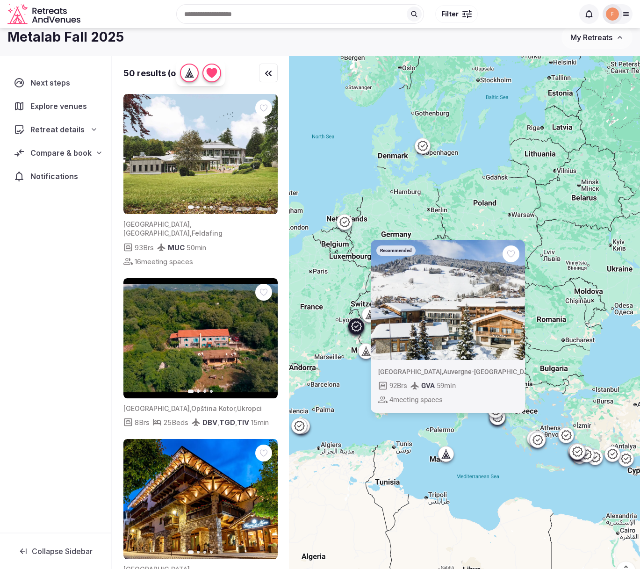
click at [352, 385] on div "Recommended Previous slide Next slide [GEOGRAPHIC_DATA] , [GEOGRAPHIC_DATA] , M…" at bounding box center [464, 323] width 351 height 535
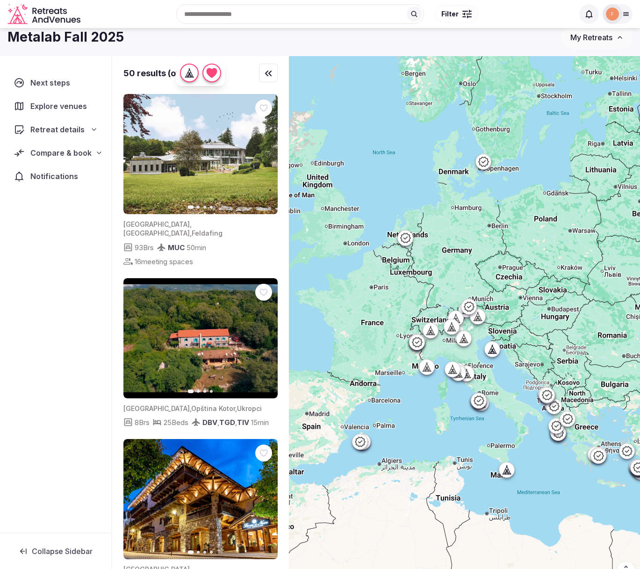
drag, startPoint x: 373, startPoint y: 381, endPoint x: 433, endPoint y: 396, distance: 62.8
click at [433, 396] on div at bounding box center [464, 323] width 351 height 535
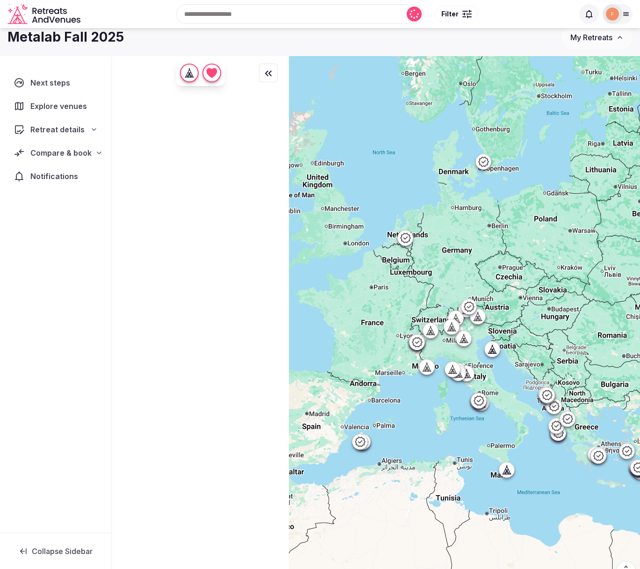
click at [406, 232] on icon at bounding box center [404, 237] width 11 height 11
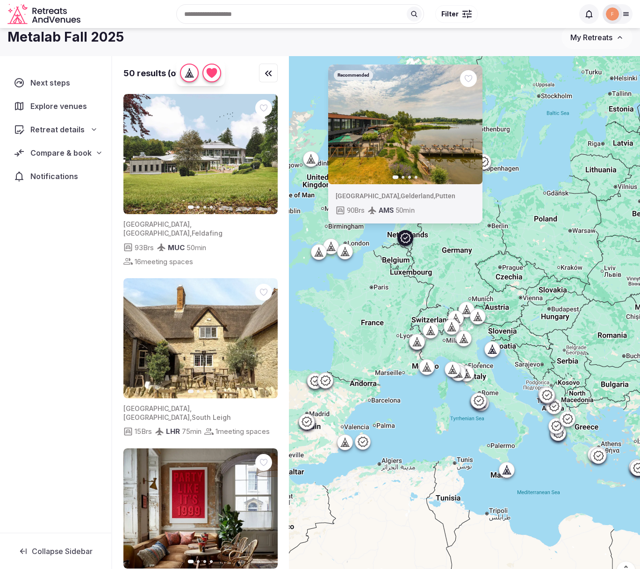
click at [482, 241] on div "Recommended Previous slide Next slide [GEOGRAPHIC_DATA] , [GEOGRAPHIC_DATA] , P…" at bounding box center [464, 323] width 351 height 535
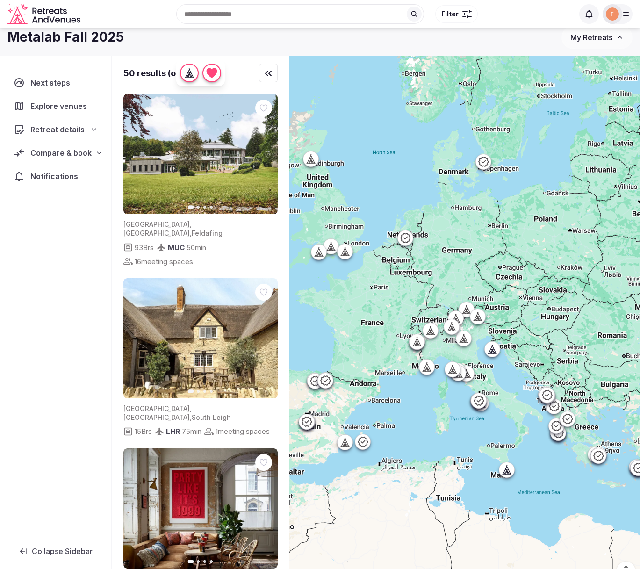
click at [488, 162] on icon at bounding box center [483, 162] width 10 height 10
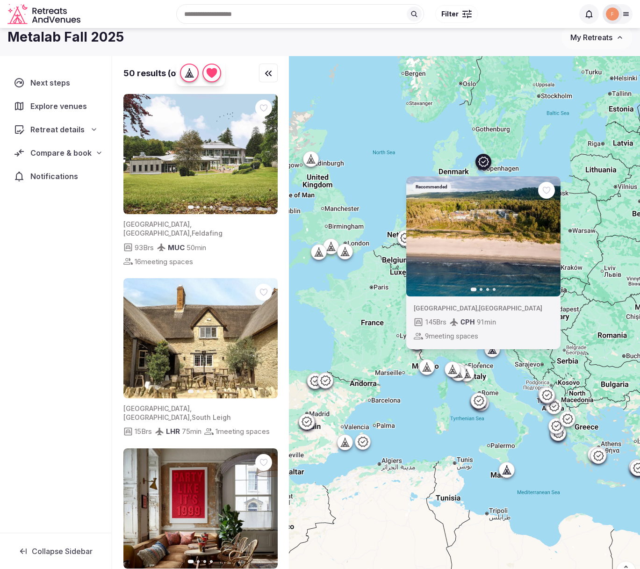
click at [547, 151] on div "Recommended Previous slide Next slide [GEOGRAPHIC_DATA] , [GEOGRAPHIC_DATA] 145…" at bounding box center [464, 323] width 351 height 535
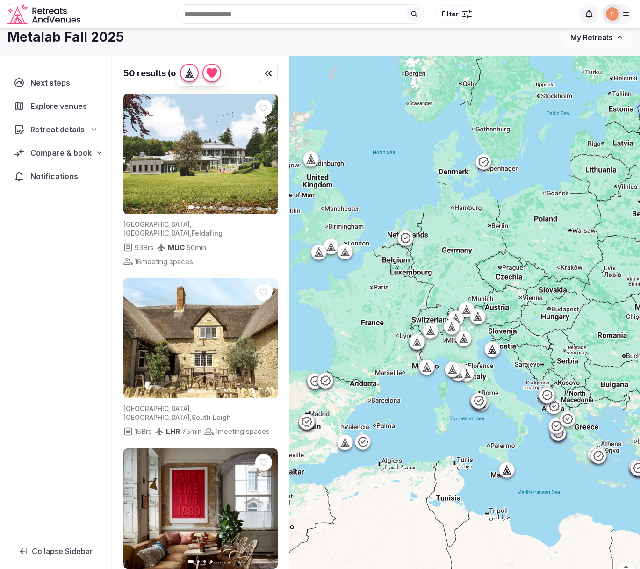
click at [363, 445] on icon at bounding box center [363, 441] width 10 height 10
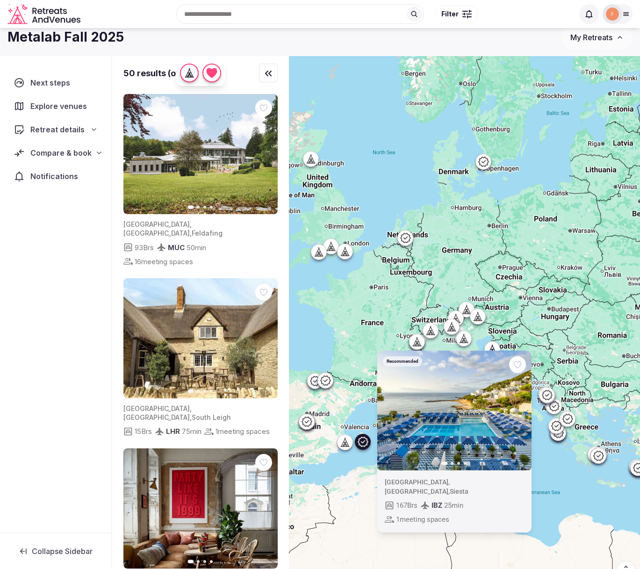
click at [519, 414] on icon "button" at bounding box center [517, 409] width 7 height 7
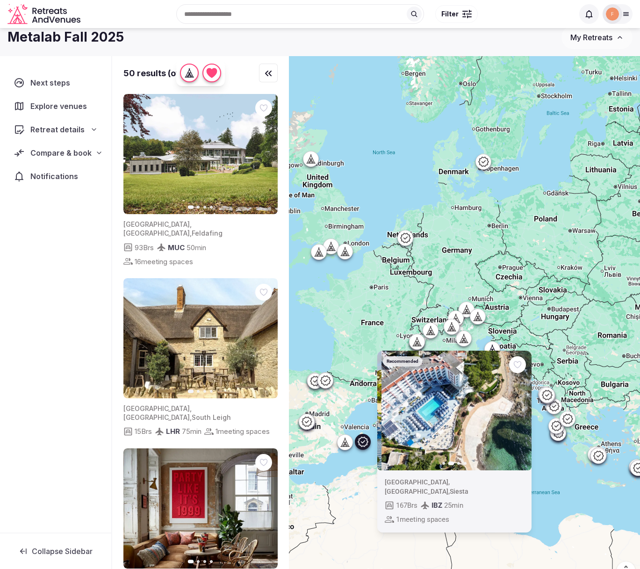
click at [519, 414] on icon "button" at bounding box center [517, 409] width 7 height 7
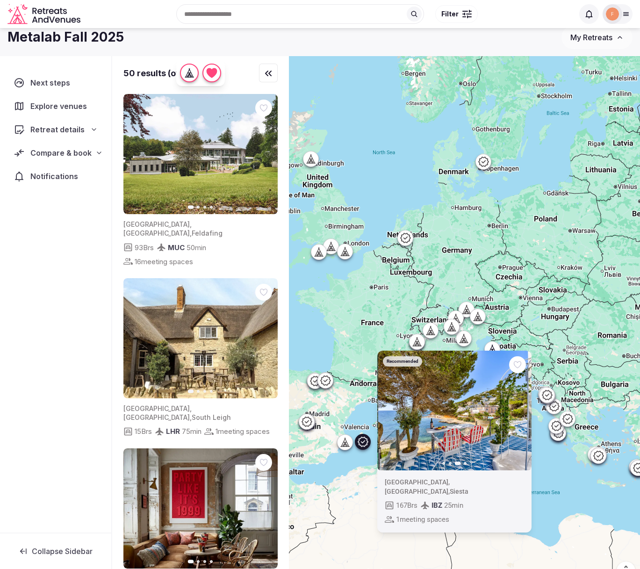
click at [519, 414] on icon "button" at bounding box center [517, 409] width 7 height 7
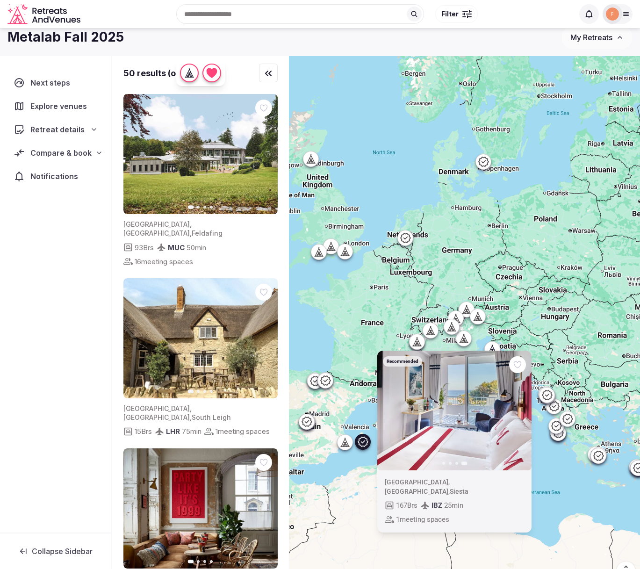
click at [420, 487] on span "[GEOGRAPHIC_DATA]" at bounding box center [416, 490] width 64 height 7
click at [421, 437] on img at bounding box center [454, 410] width 154 height 120
click at [390, 414] on icon "button" at bounding box center [389, 409] width 7 height 7
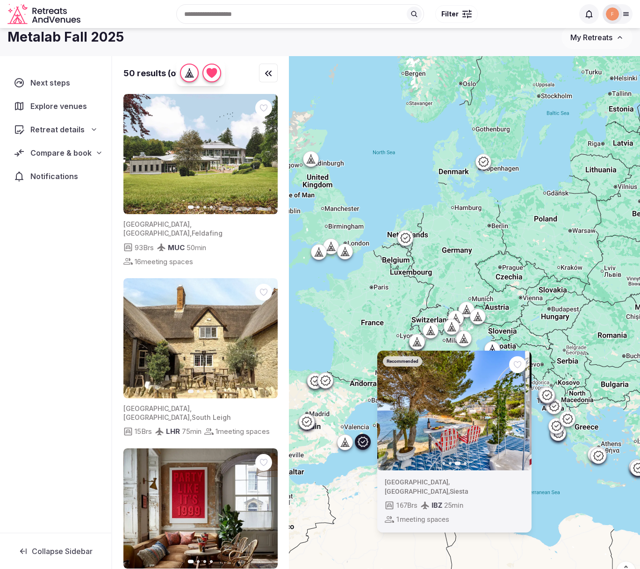
click at [390, 414] on icon "button" at bounding box center [389, 409] width 7 height 7
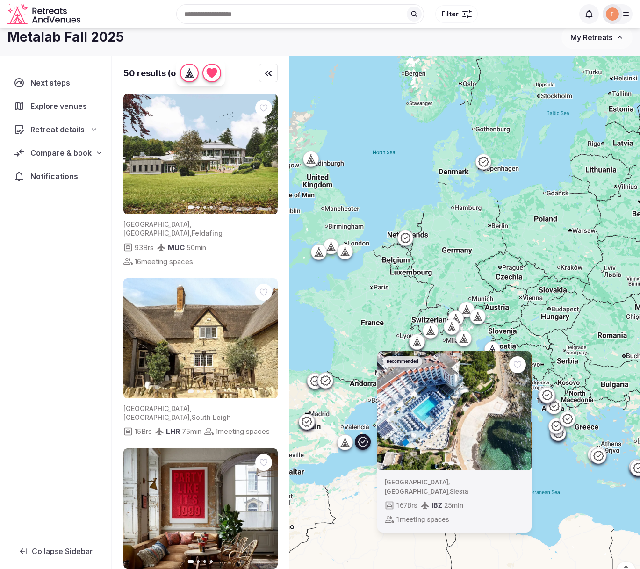
click at [338, 321] on div "Recommended Previous slide Next slide [GEOGRAPHIC_DATA] , [GEOGRAPHIC_DATA] , S…" at bounding box center [464, 323] width 351 height 535
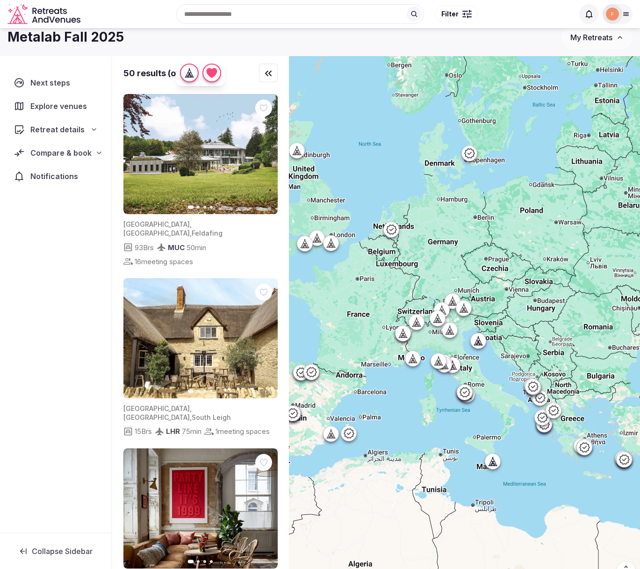
drag, startPoint x: 594, startPoint y: 322, endPoint x: 579, endPoint y: 312, distance: 17.9
click at [579, 312] on div at bounding box center [464, 323] width 351 height 535
